Goal: Task Accomplishment & Management: Use online tool/utility

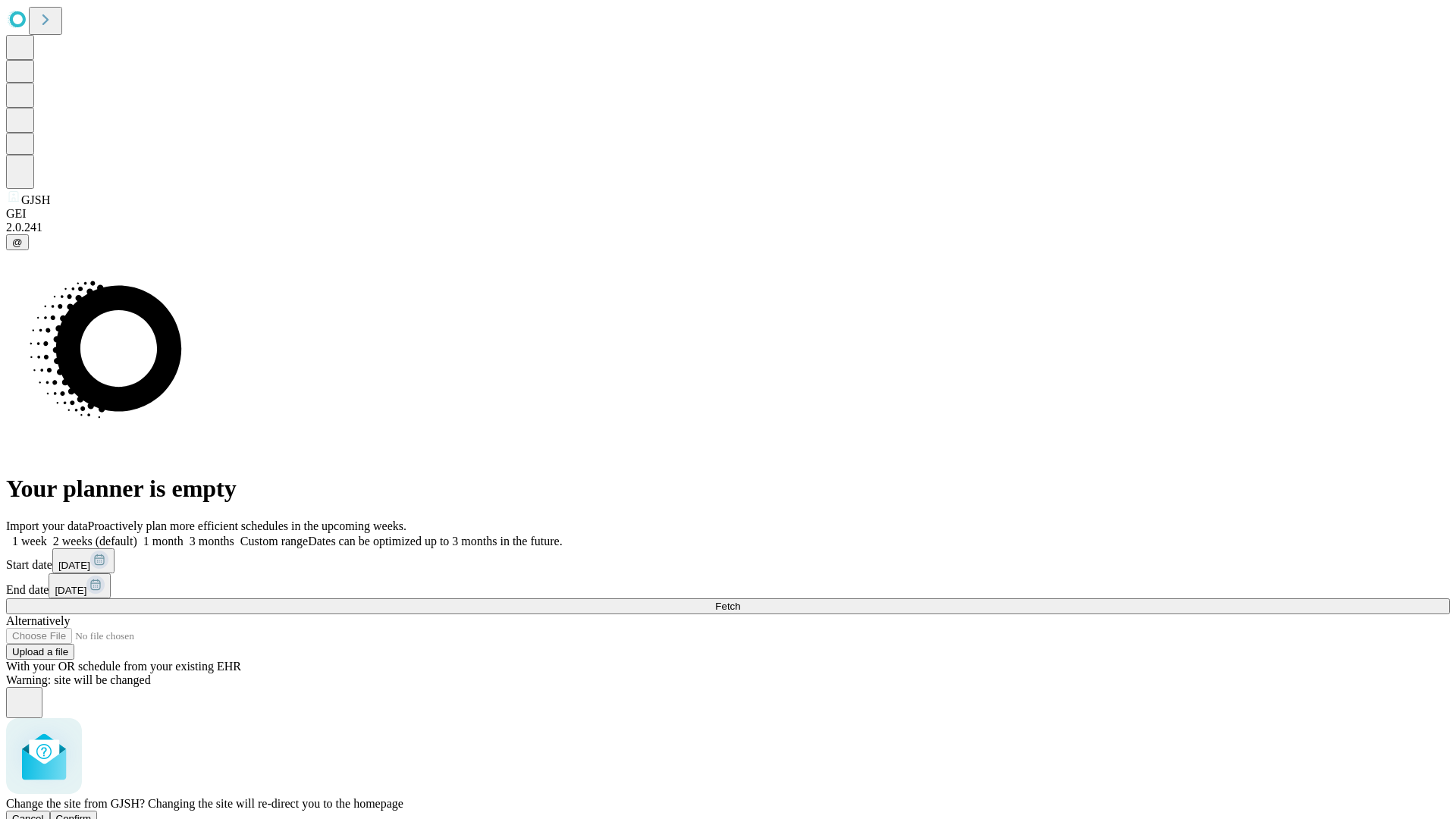
click at [92, 813] on span "Confirm" at bounding box center [74, 818] width 36 height 11
click at [137, 535] on label "2 weeks (default)" at bounding box center [92, 541] width 90 height 13
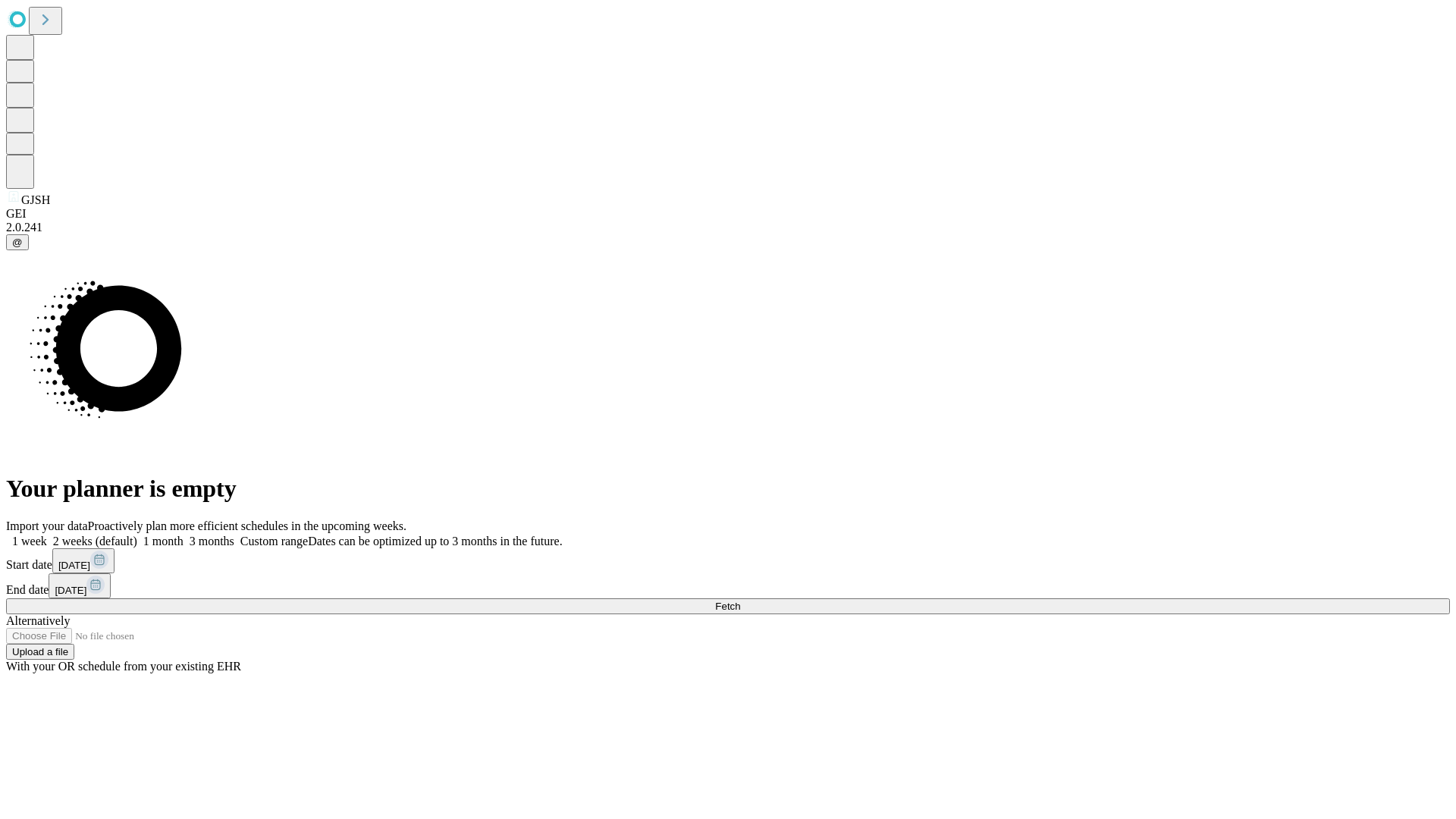
click at [740, 601] on span "Fetch" at bounding box center [727, 606] width 25 height 11
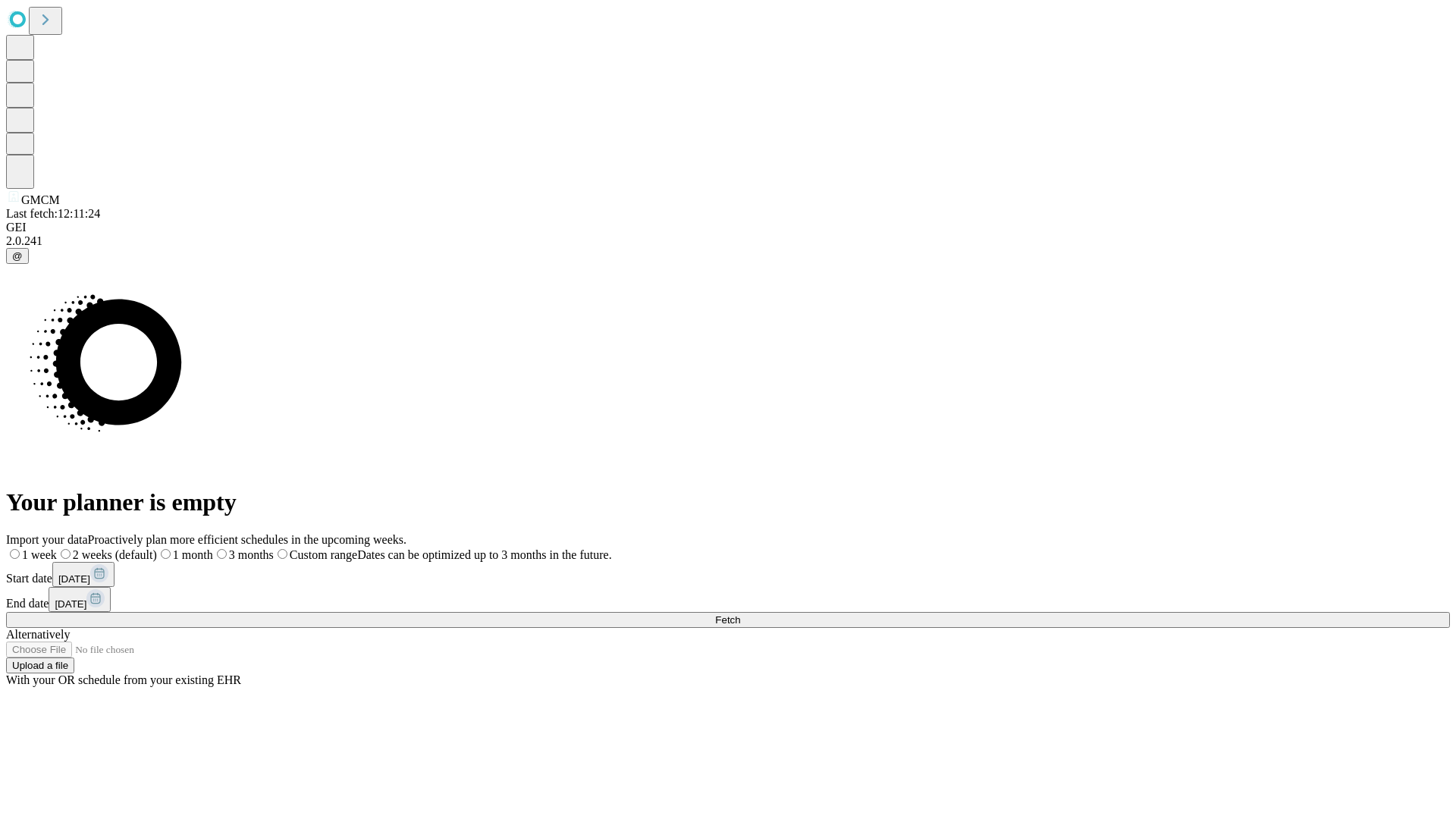
click at [157, 548] on label "2 weeks (default)" at bounding box center [107, 554] width 100 height 13
click at [740, 614] on span "Fetch" at bounding box center [727, 619] width 25 height 11
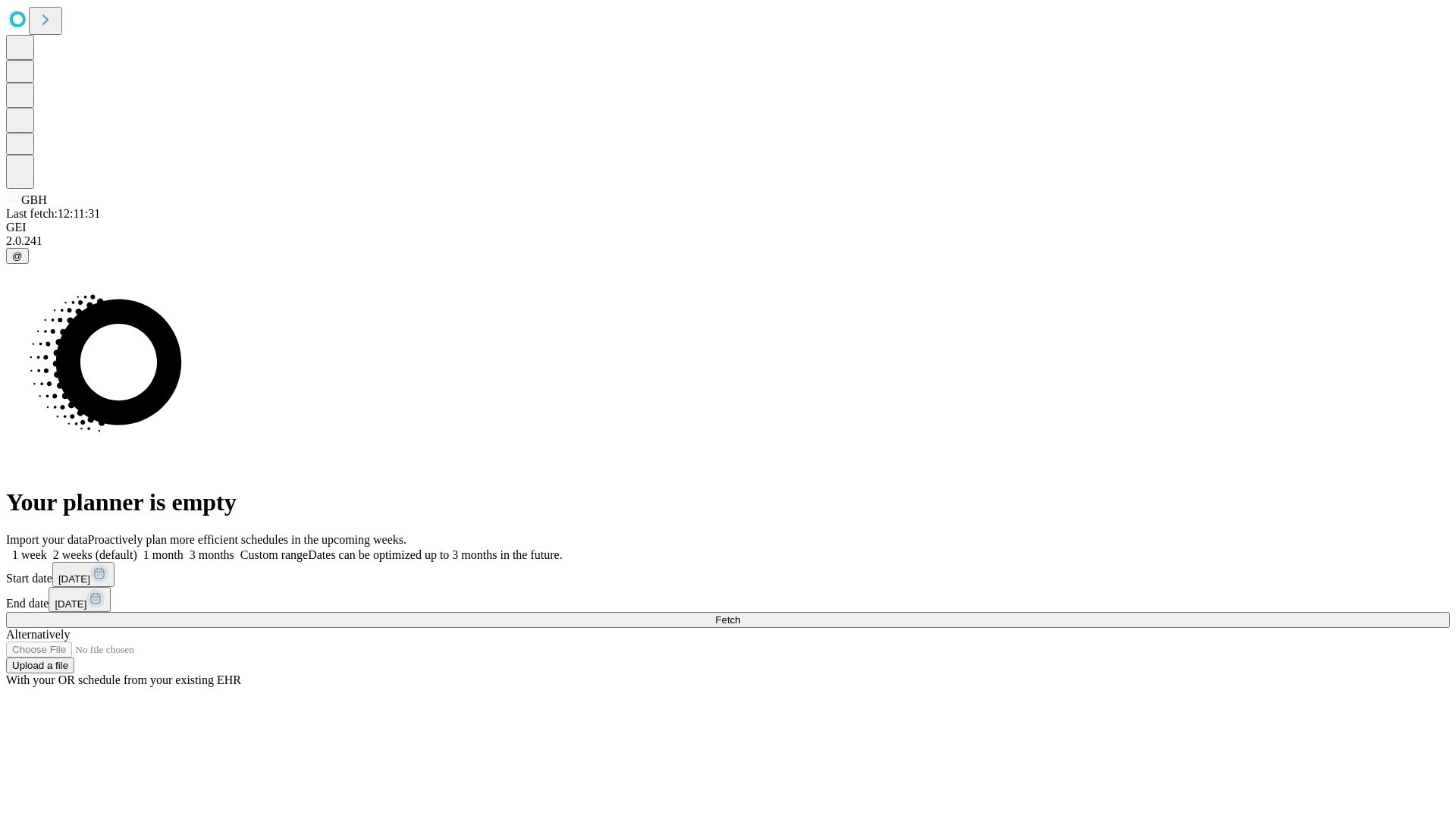
click at [740, 614] on span "Fetch" at bounding box center [727, 619] width 25 height 11
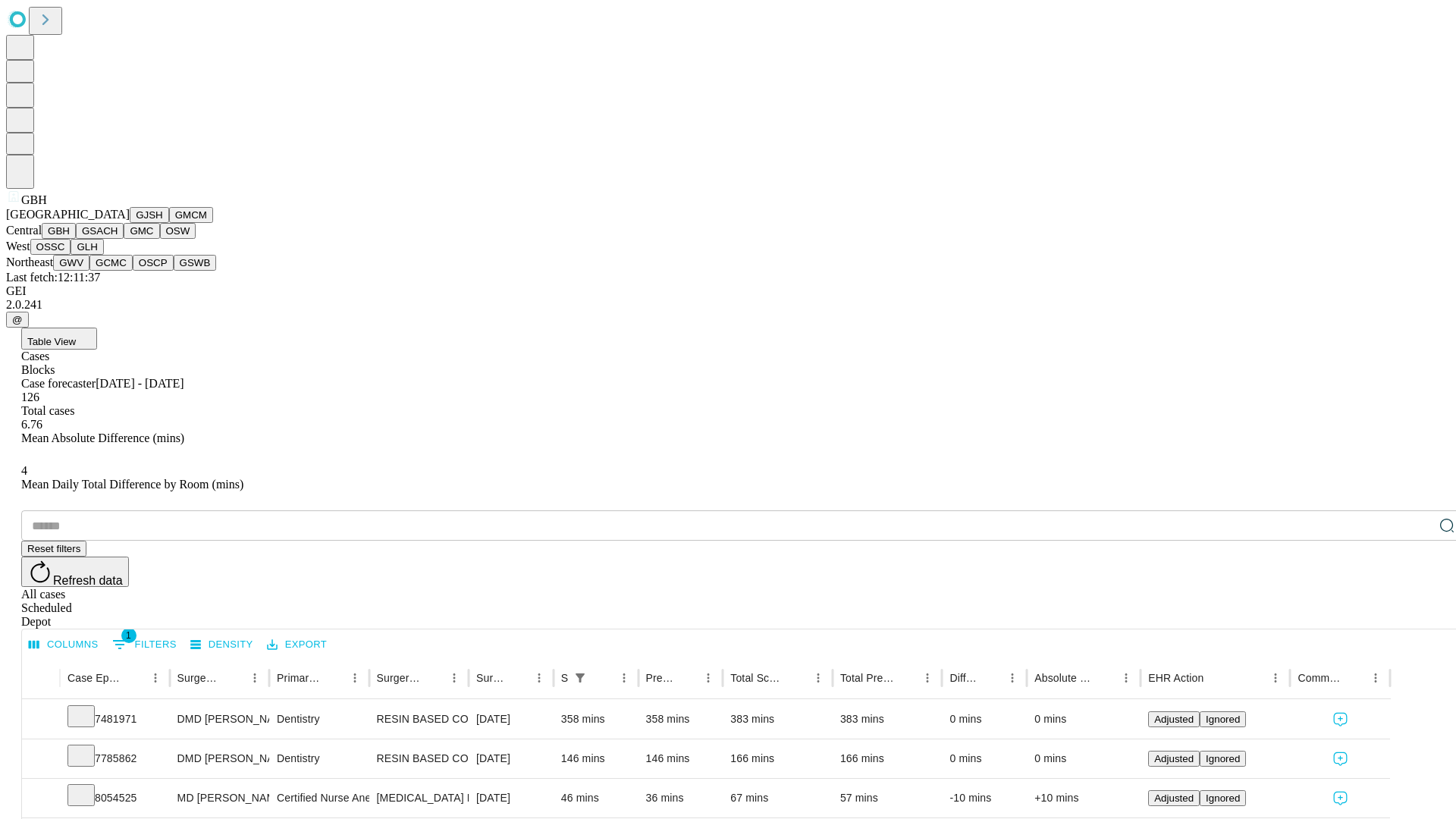
click at [118, 239] on button "GSACH" at bounding box center [100, 231] width 48 height 16
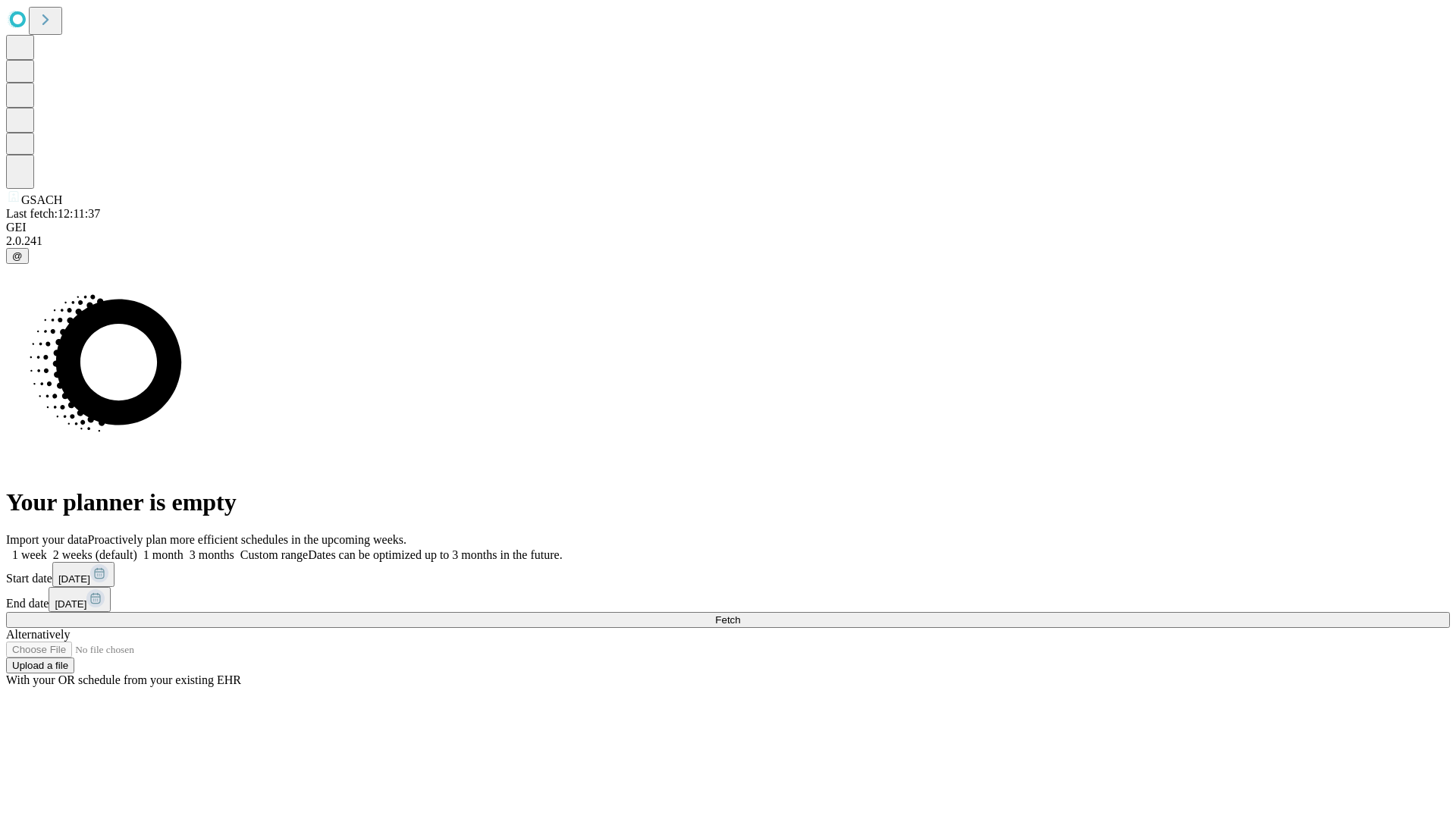
click at [137, 548] on label "2 weeks (default)" at bounding box center [92, 554] width 90 height 13
click at [740, 614] on span "Fetch" at bounding box center [727, 619] width 25 height 11
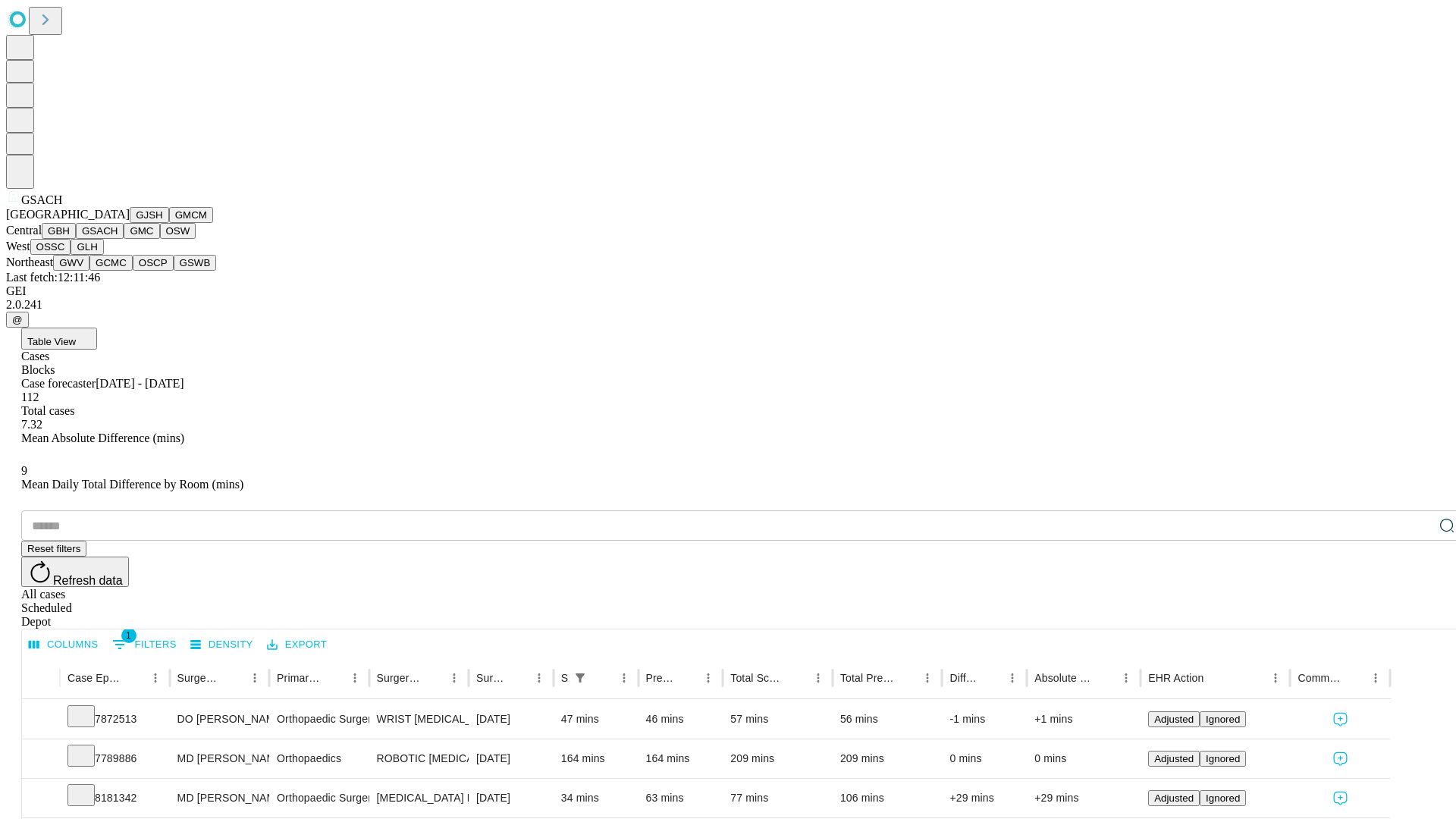
click at [124, 239] on button "GMC" at bounding box center [142, 231] width 36 height 16
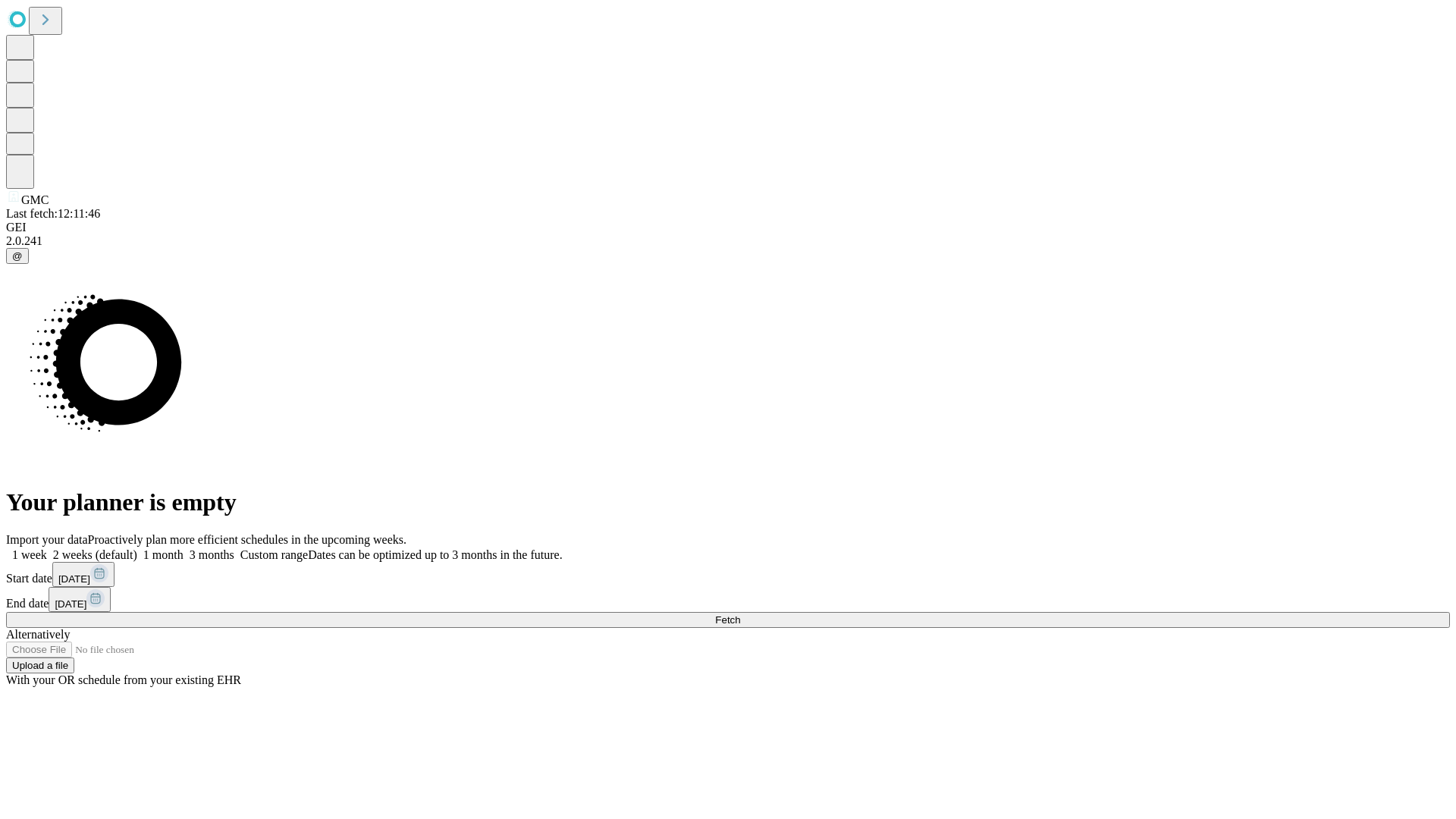
click at [137, 548] on label "2 weeks (default)" at bounding box center [92, 554] width 90 height 13
click at [740, 614] on span "Fetch" at bounding box center [727, 619] width 25 height 11
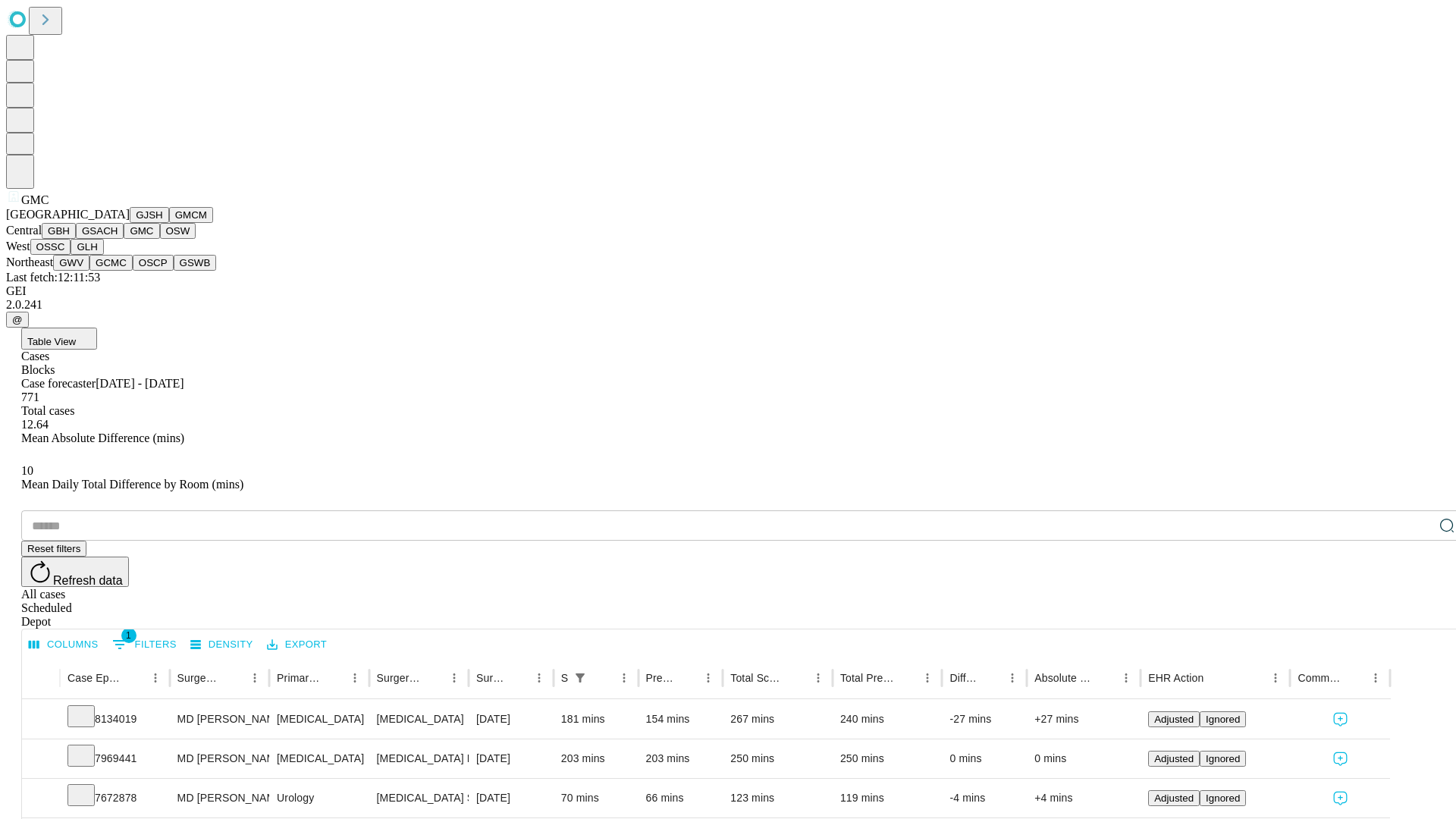
click at [160, 239] on button "OSW" at bounding box center [178, 231] width 36 height 16
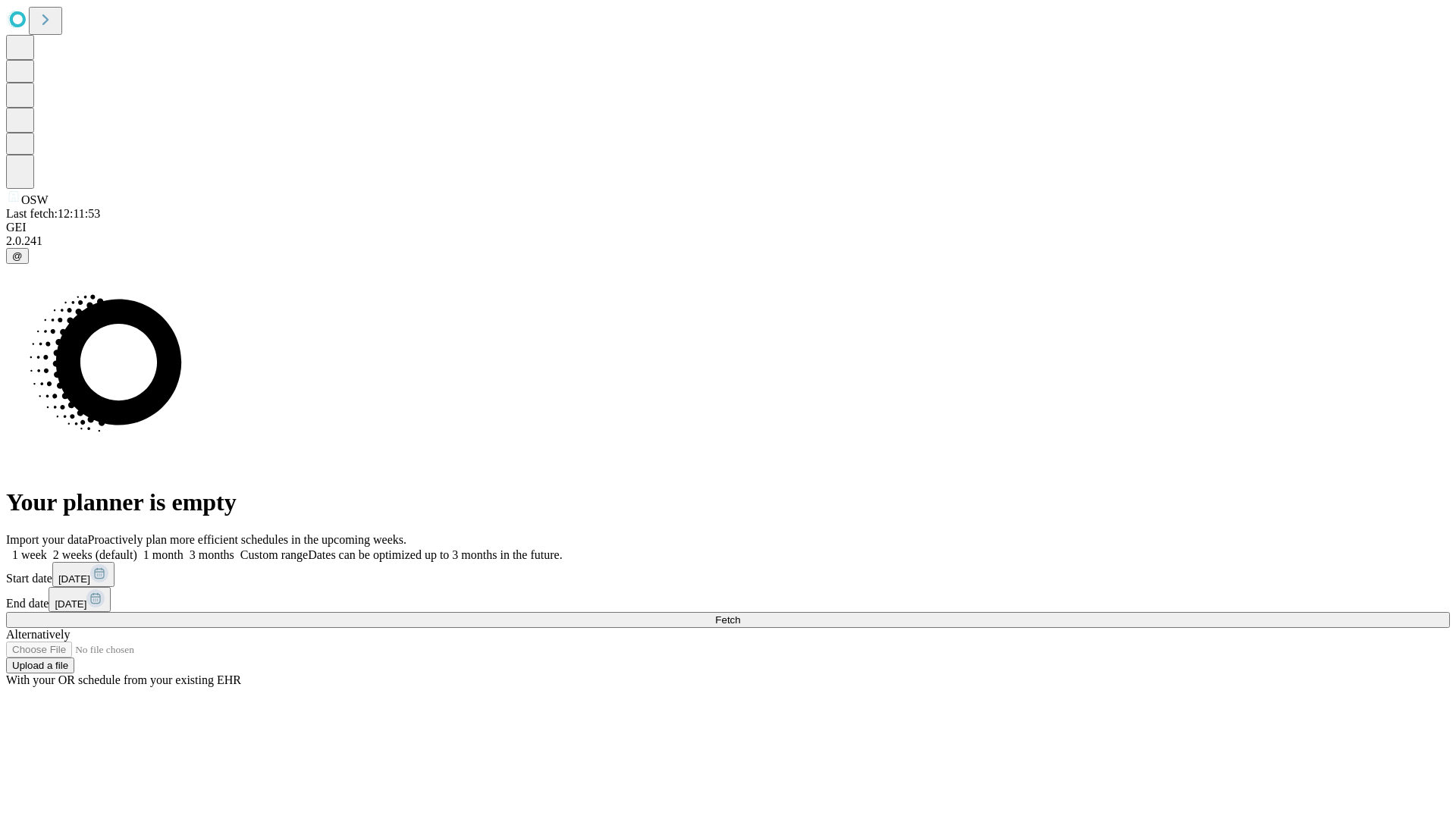
click at [137, 548] on label "2 weeks (default)" at bounding box center [92, 554] width 90 height 13
click at [740, 614] on span "Fetch" at bounding box center [727, 619] width 25 height 11
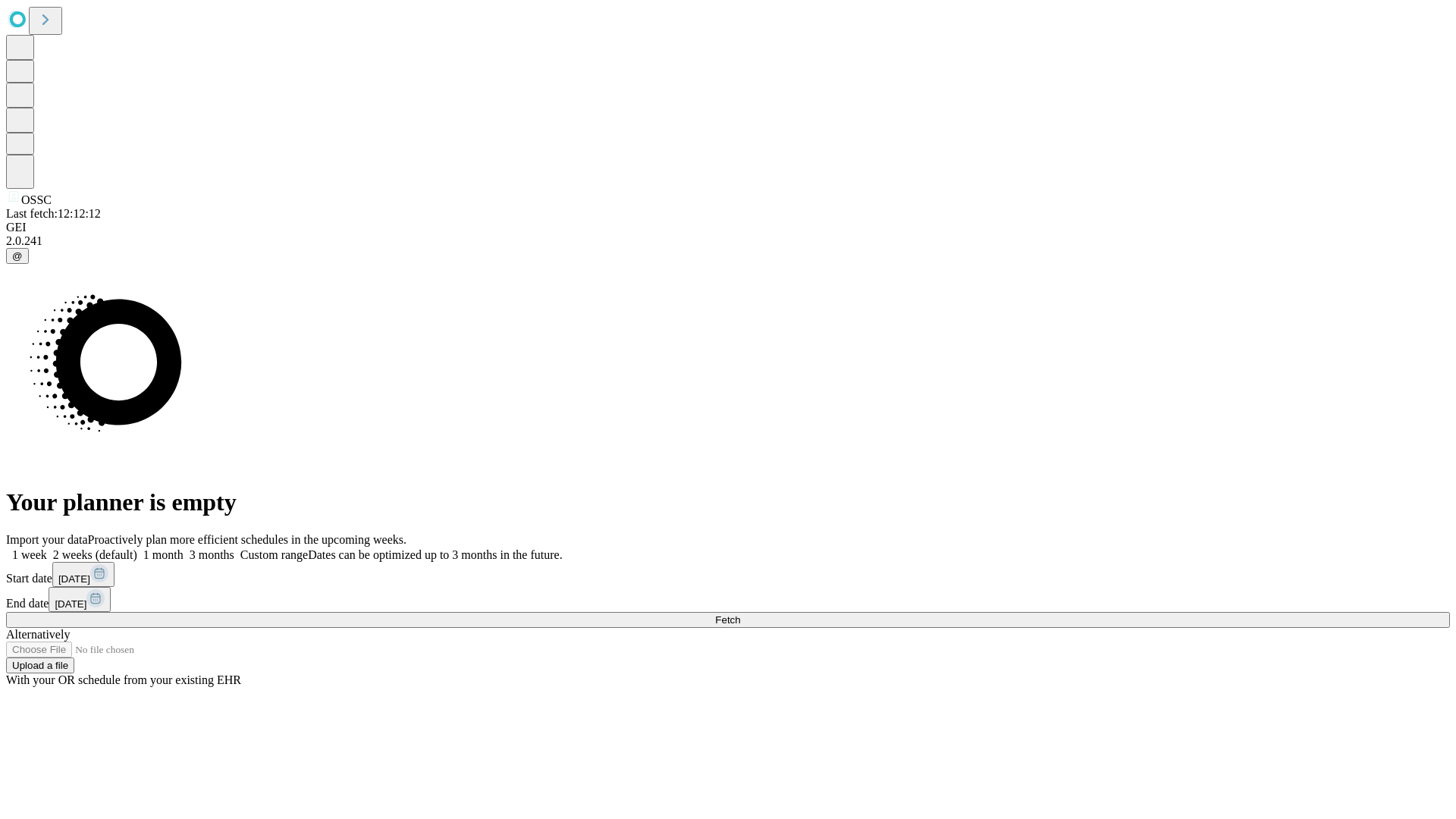
click at [137, 548] on label "2 weeks (default)" at bounding box center [92, 554] width 90 height 13
click at [740, 614] on span "Fetch" at bounding box center [727, 619] width 25 height 11
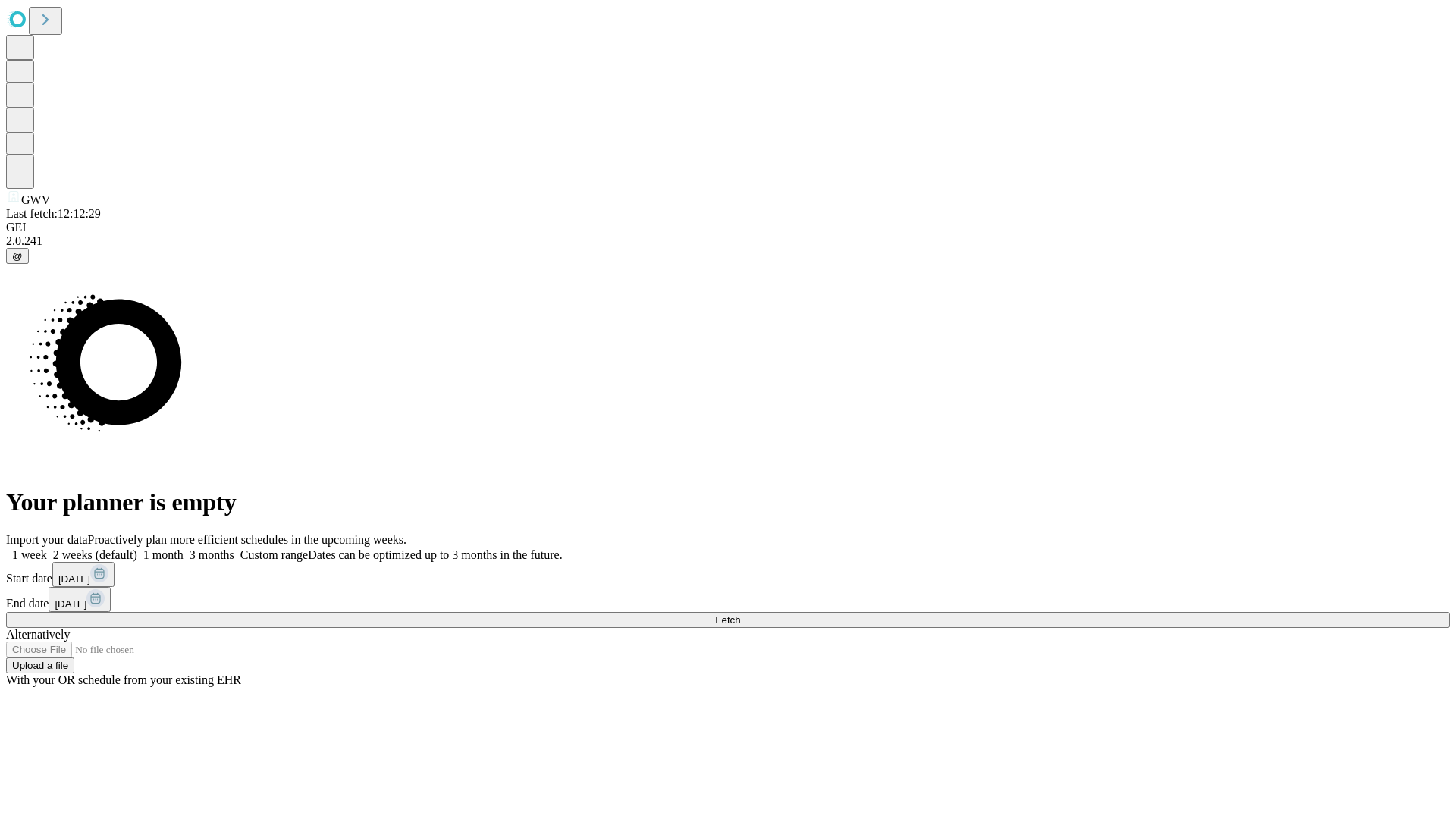
click at [740, 614] on span "Fetch" at bounding box center [727, 619] width 25 height 11
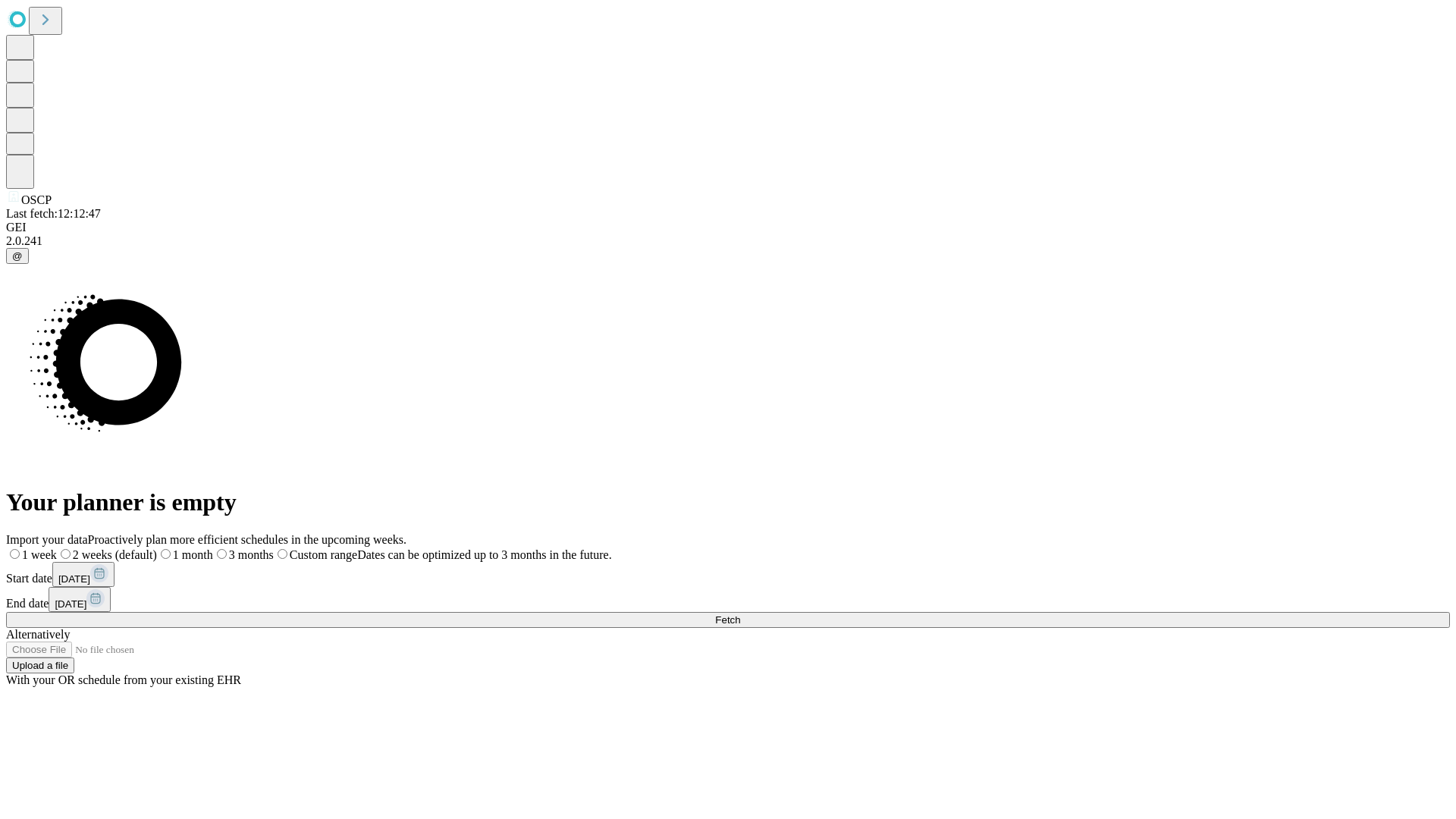
click at [157, 548] on label "2 weeks (default)" at bounding box center [107, 554] width 100 height 13
click at [740, 614] on span "Fetch" at bounding box center [727, 619] width 25 height 11
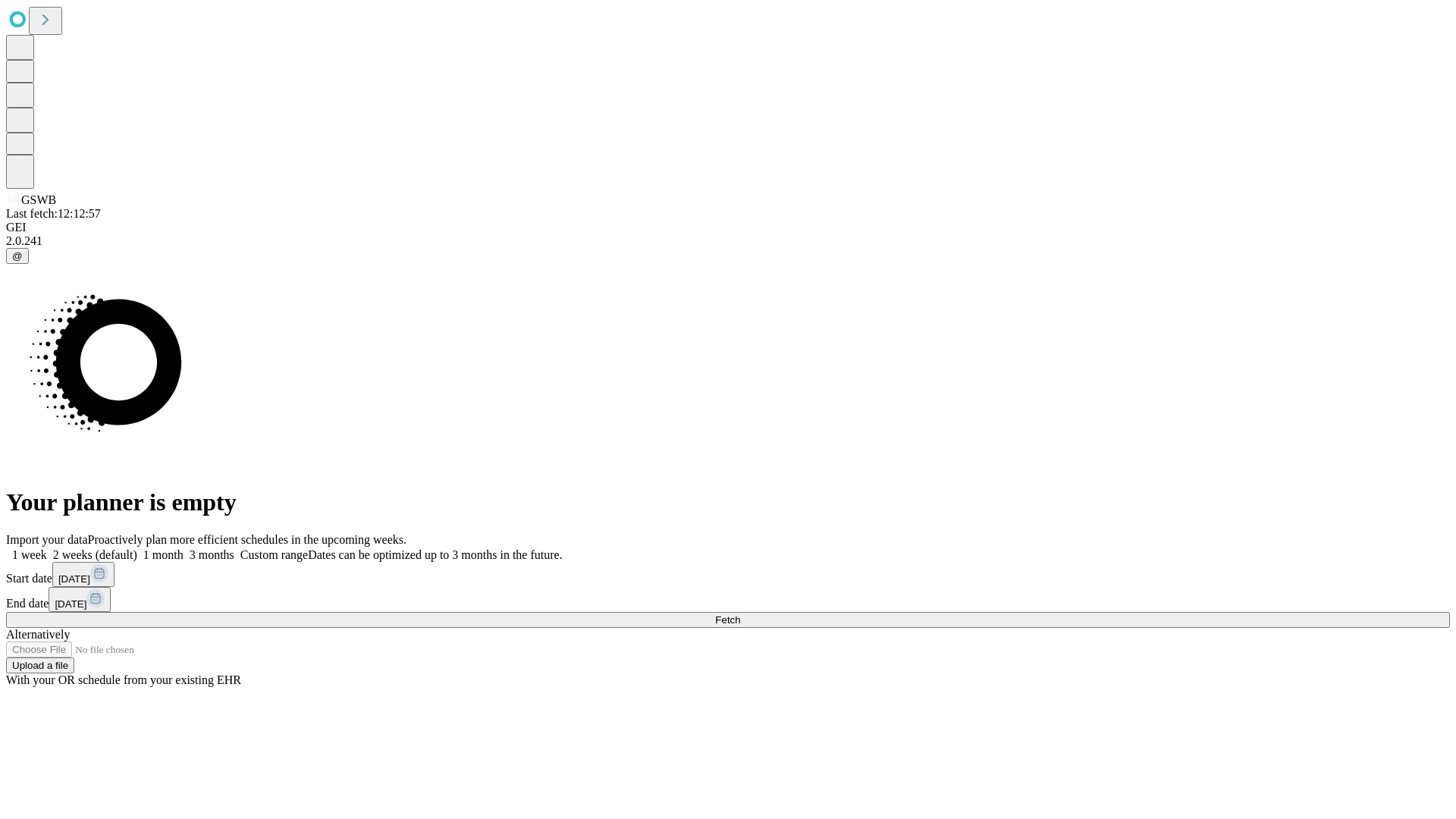
click at [137, 548] on label "2 weeks (default)" at bounding box center [92, 554] width 90 height 13
click at [740, 614] on span "Fetch" at bounding box center [727, 619] width 25 height 11
